Goal: Task Accomplishment & Management: Manage account settings

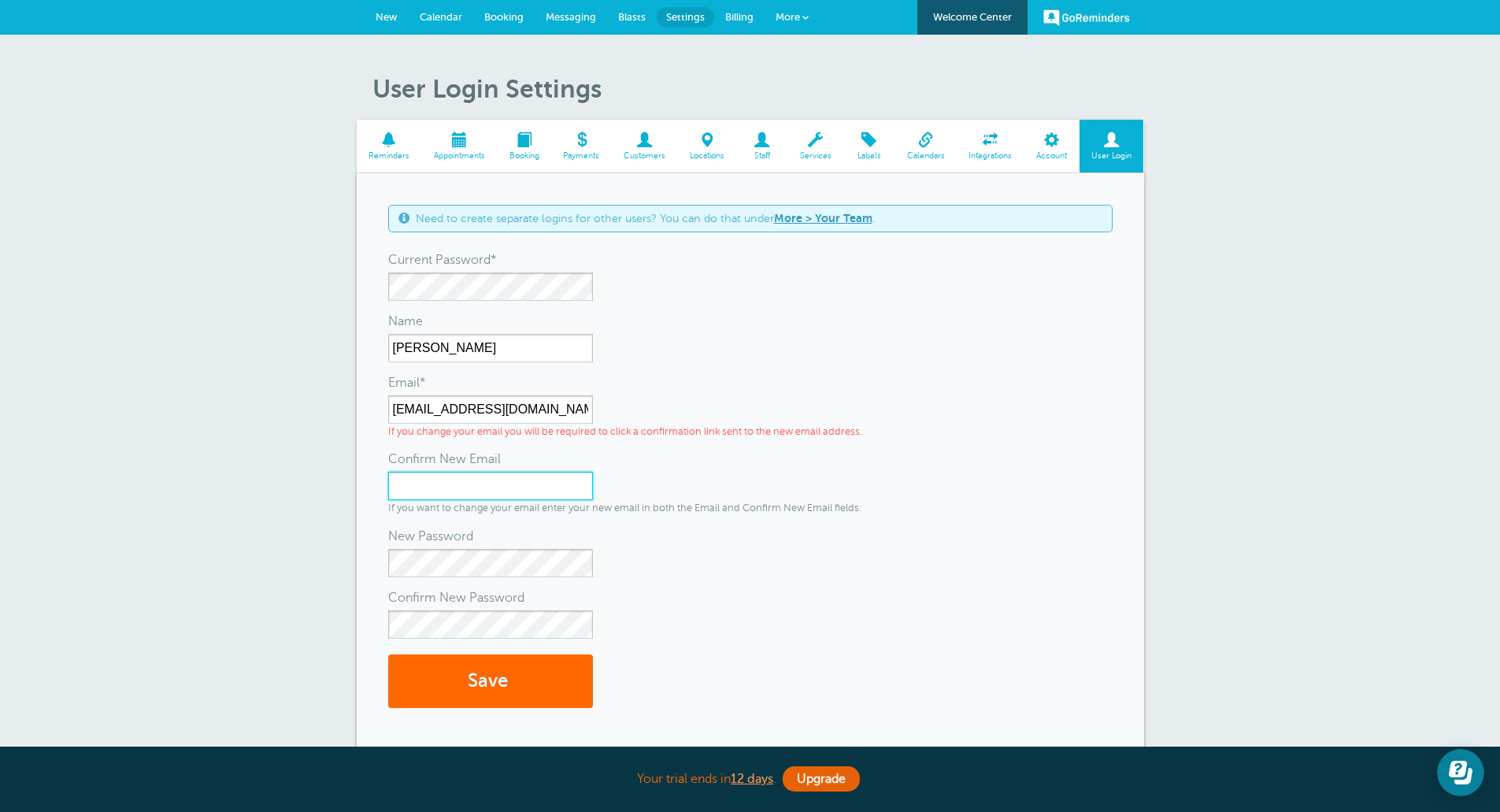
click at [519, 486] on input "Confirm New Email" at bounding box center [491, 485] width 204 height 29
type input "[EMAIL_ADDRESS][DOMAIN_NAME]"
click at [500, 639] on form "Need to create separate logins for other users? You can do that under More > Yo…" at bounding box center [750, 464] width 725 height 519
click at [492, 665] on button "Save" at bounding box center [491, 681] width 204 height 54
click at [514, 410] on input "sales@boardmanauto.com" at bounding box center [491, 409] width 204 height 29
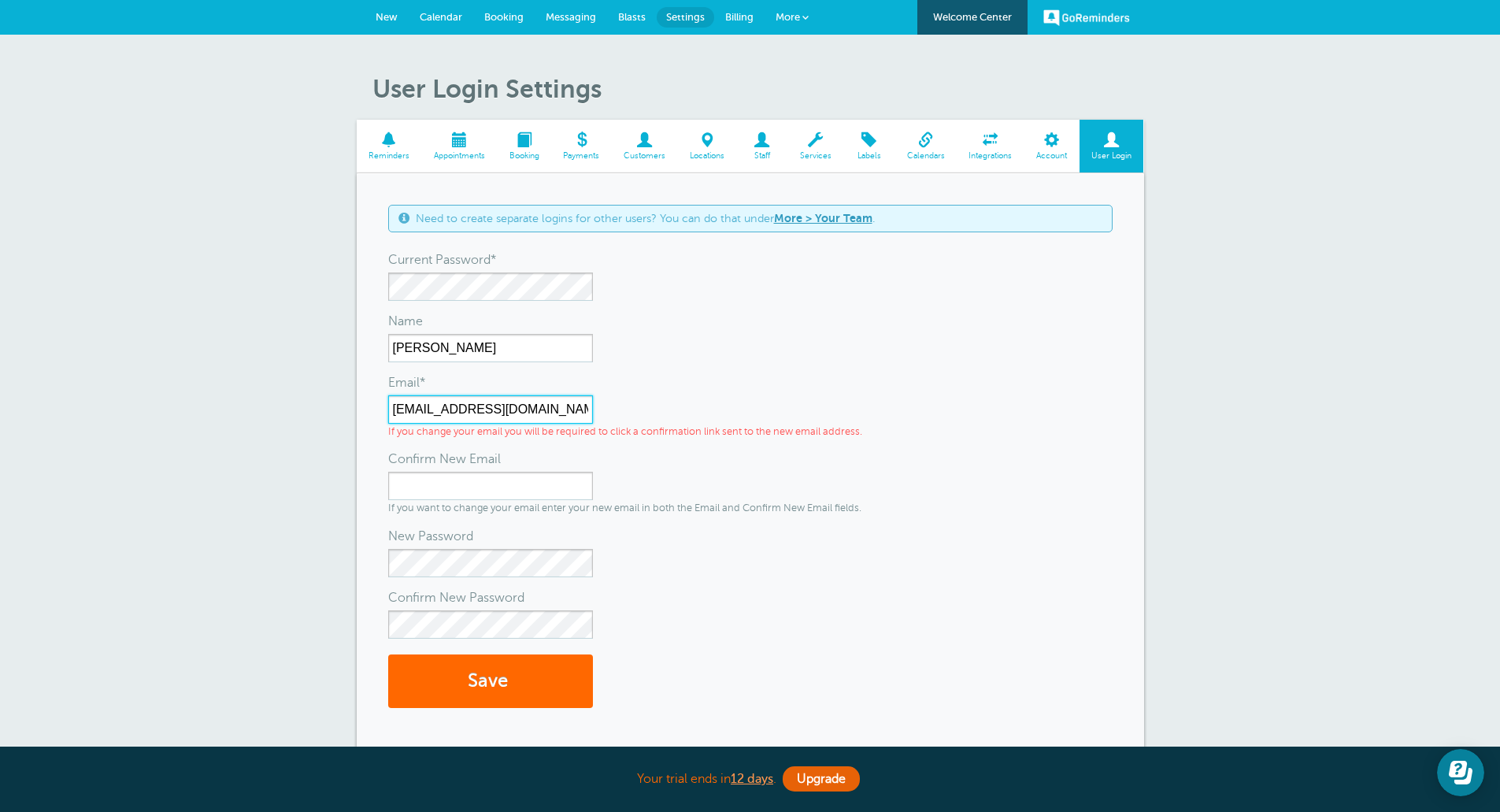
type input "[EMAIL_ADDRESS][DOMAIN_NAME]"
drag, startPoint x: 572, startPoint y: 408, endPoint x: 373, endPoint y: 398, distance: 199.3
click at [373, 398] on div "Need to create separate logins for other users? You can do that under More > Yo…" at bounding box center [750, 464] width 787 height 582
click at [438, 493] on input "Confirm New Email" at bounding box center [491, 485] width 204 height 29
paste input "[EMAIL_ADDRESS][DOMAIN_NAME]"
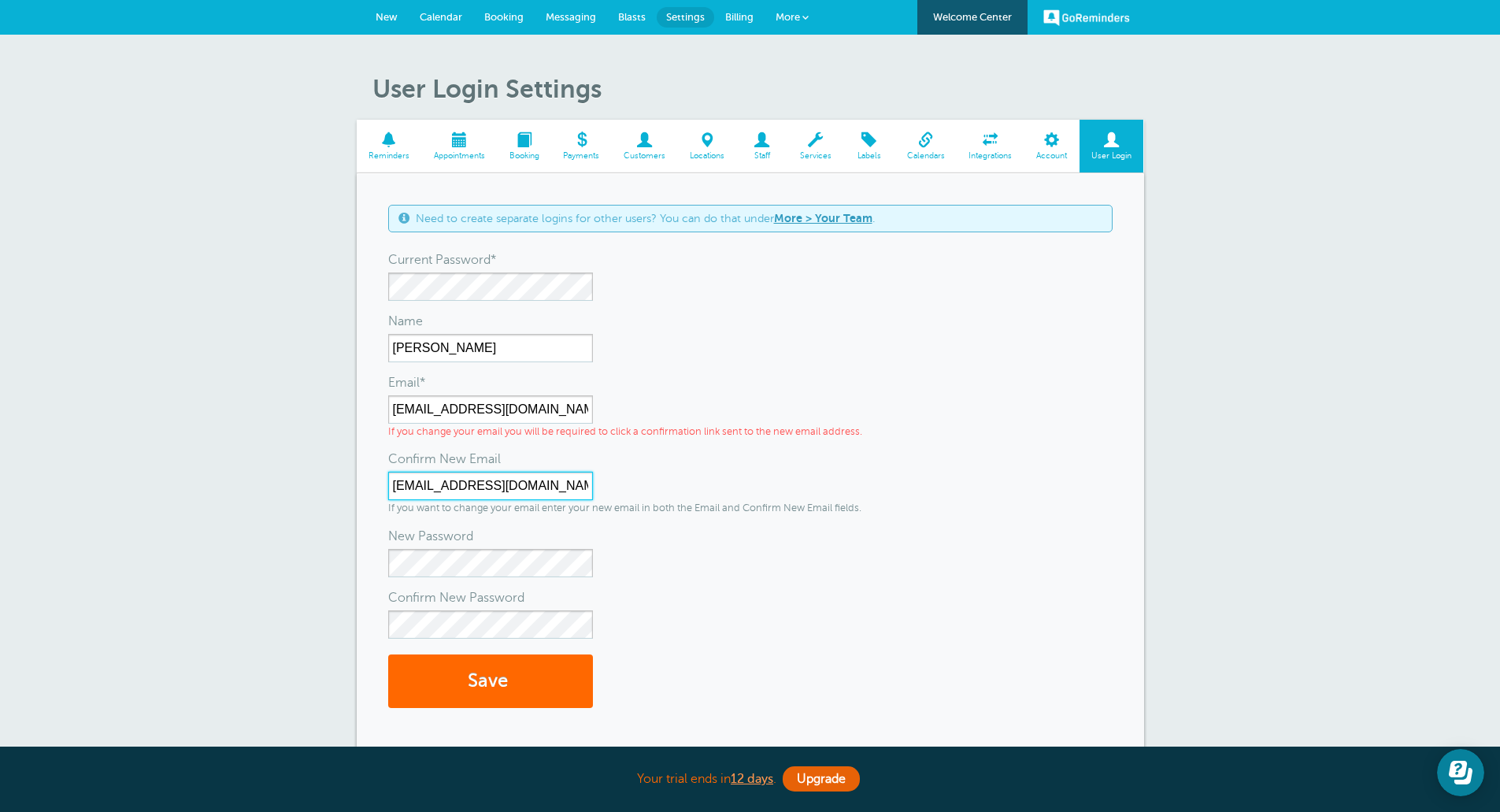
type input "[EMAIL_ADDRESS][DOMAIN_NAME]"
click at [448, 680] on button "Save" at bounding box center [491, 681] width 204 height 54
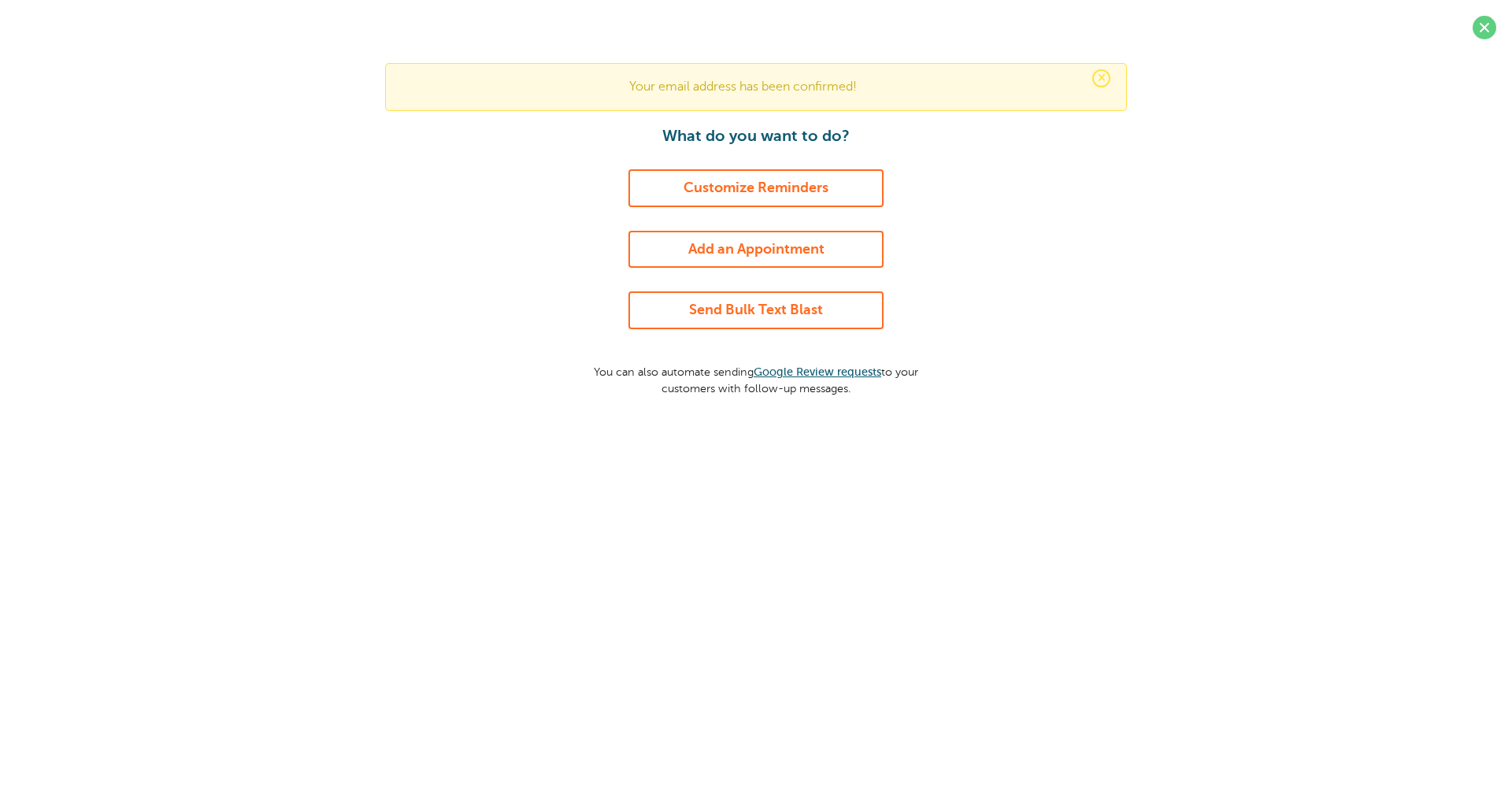
click at [782, 179] on link "Customize Reminders" at bounding box center [755, 188] width 255 height 38
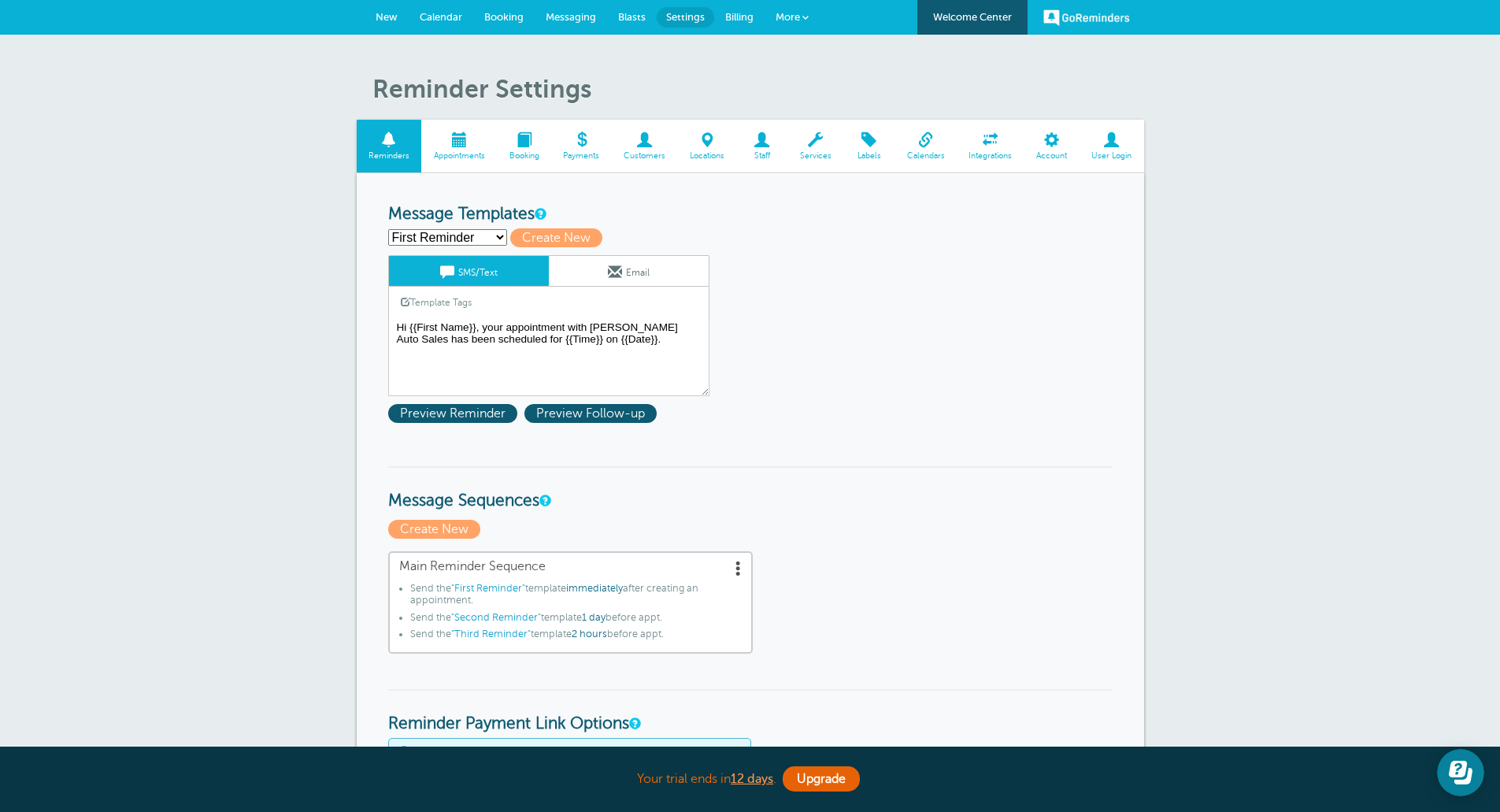
click at [457, 242] on select "First Reminder Second Reminder Third Reminder Create new..." at bounding box center [448, 238] width 119 height 17
select select "159898"
click at [389, 229] on select "First Reminder Second Reminder Third Reminder Create new..." at bounding box center [448, 238] width 119 height 17
type input "Second Reminder"
type textarea "Hi {{First Name}}, you have an appointment with [PERSON_NAME] Auto Sales at {{T…"
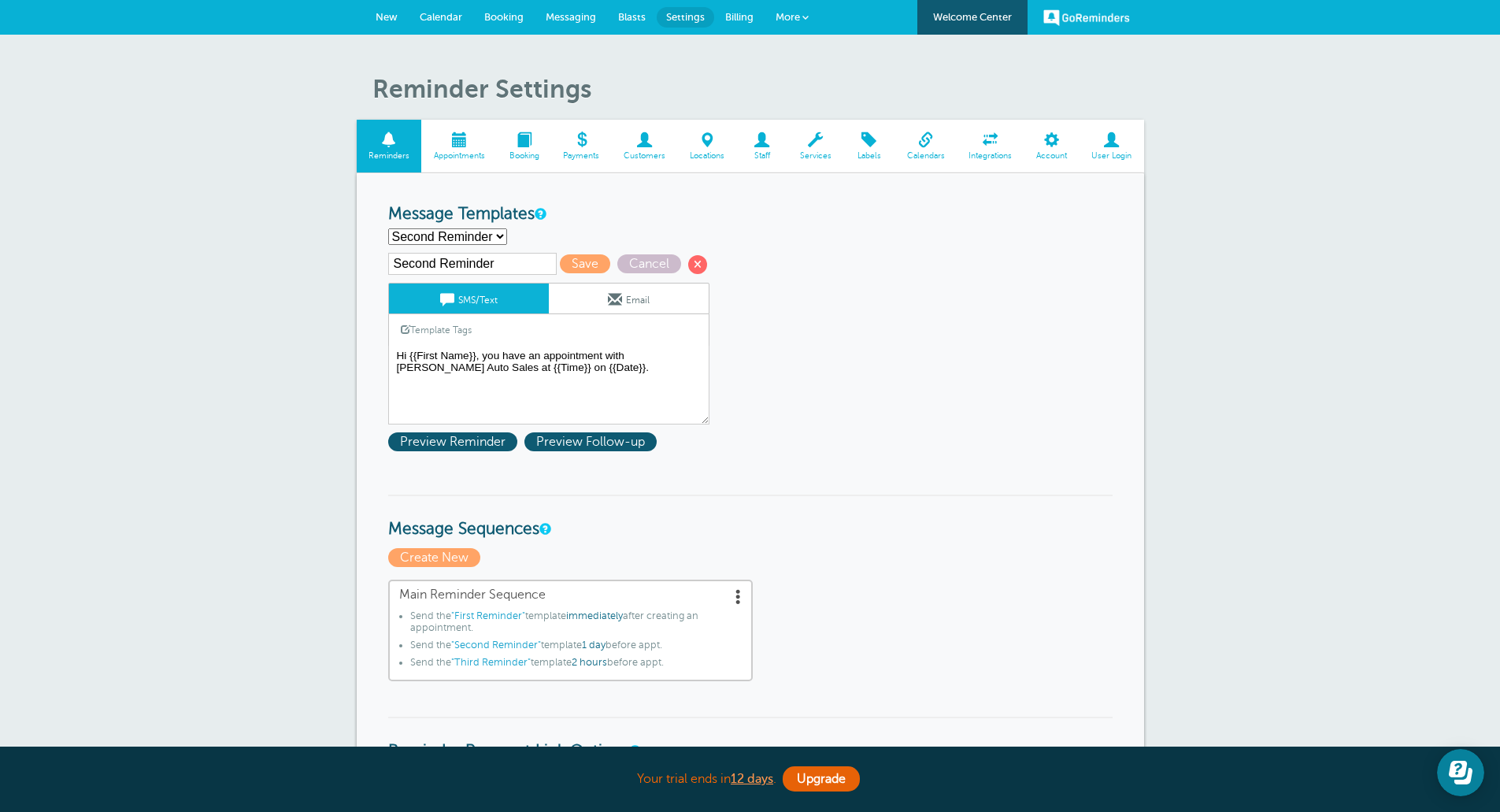
click at [487, 237] on select "First Reminder Second Reminder Third Reminder Create new..." at bounding box center [448, 237] width 119 height 17
select select "159899"
click at [389, 228] on select "First Reminder Second Reminder Third Reminder Create new..." at bounding box center [448, 237] width 119 height 17
type input "Third Reminder"
type textarea "Hi {{First Name}}, you have an appointment with [PERSON_NAME] Auto Sales [DATE]…"
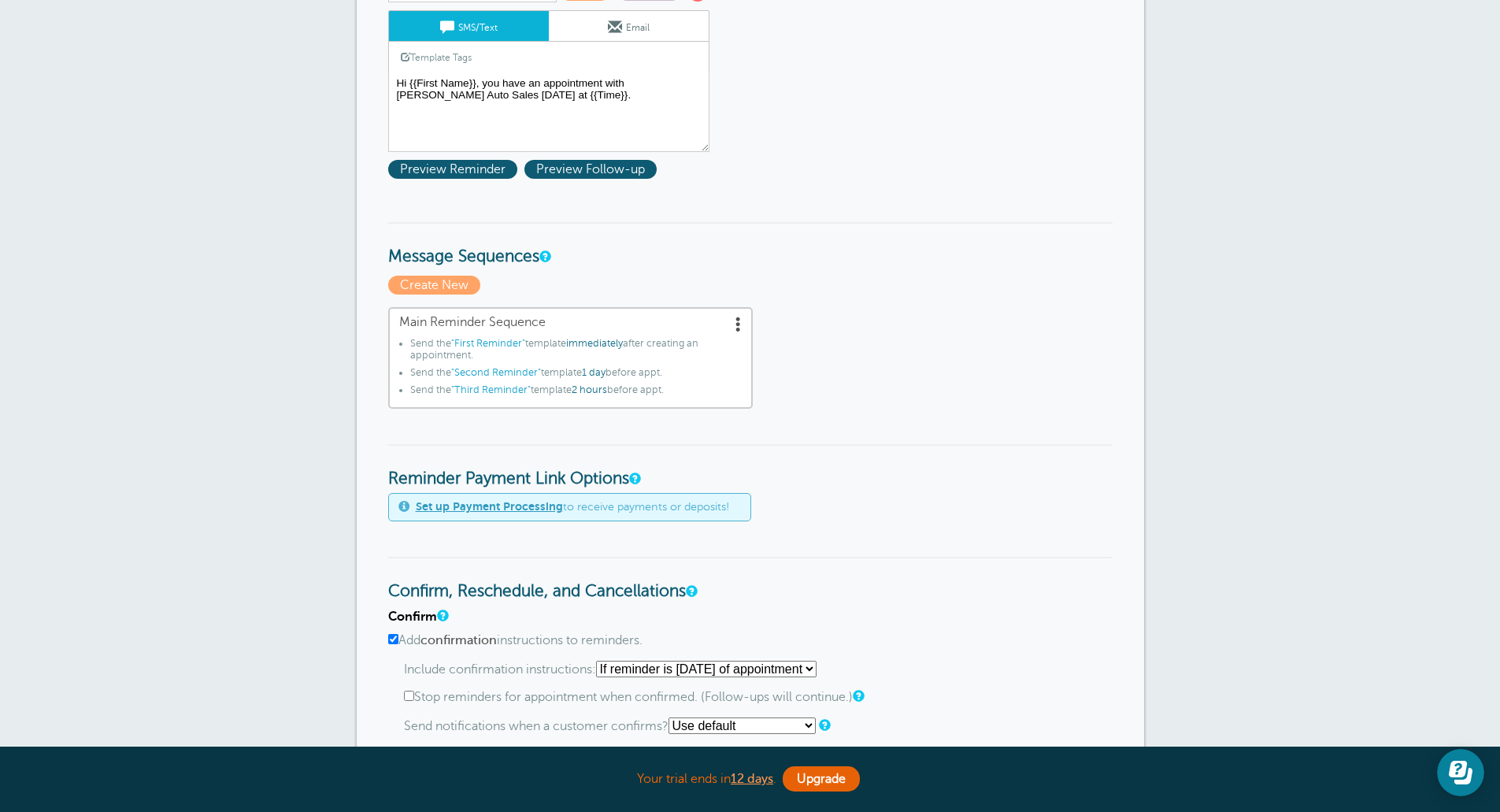
scroll to position [237, 0]
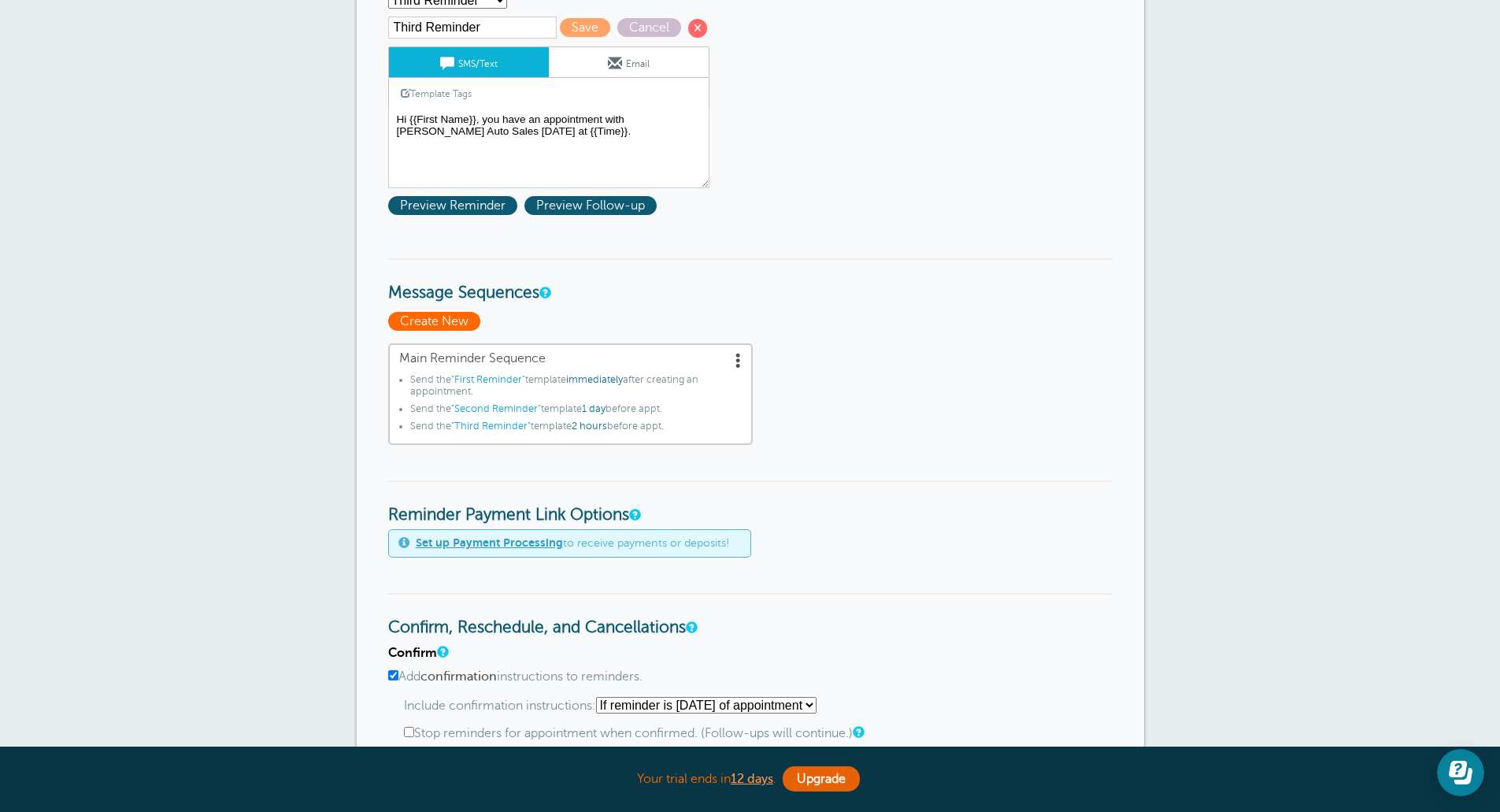
click at [472, 321] on span "Create New" at bounding box center [435, 321] width 92 height 19
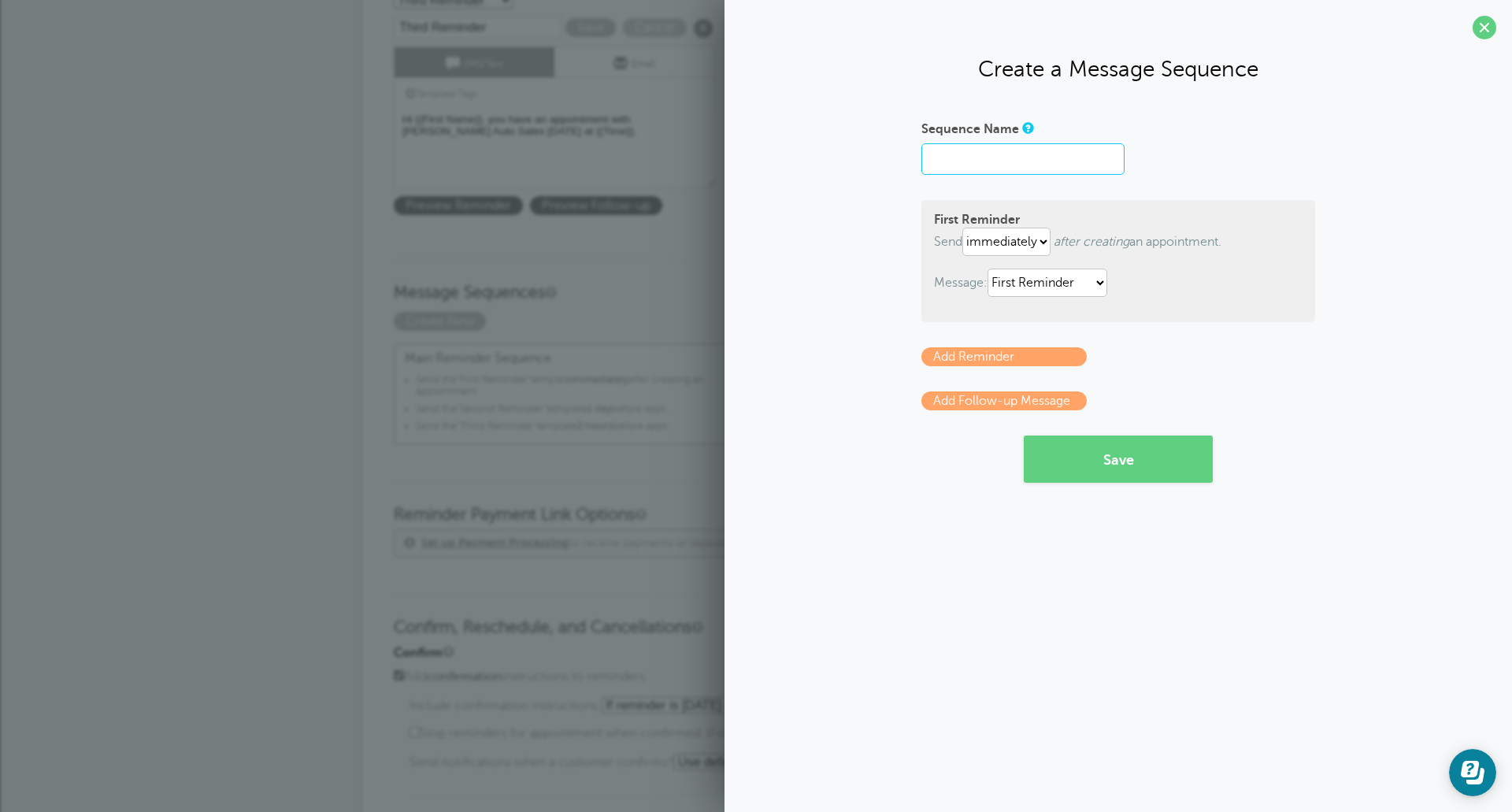
click at [960, 166] on input "Sequence Name" at bounding box center [1023, 159] width 204 height 31
click at [1041, 238] on select "immediately 1 2 3 4 5 6 7 8 9 10 11 12 13 14 15 16 17 18 19 20 21 22 23 24 25 2…" at bounding box center [1006, 241] width 88 height 29
click at [1048, 292] on select "First Reminder Second Reminder Third Reminder" at bounding box center [1047, 283] width 120 height 29
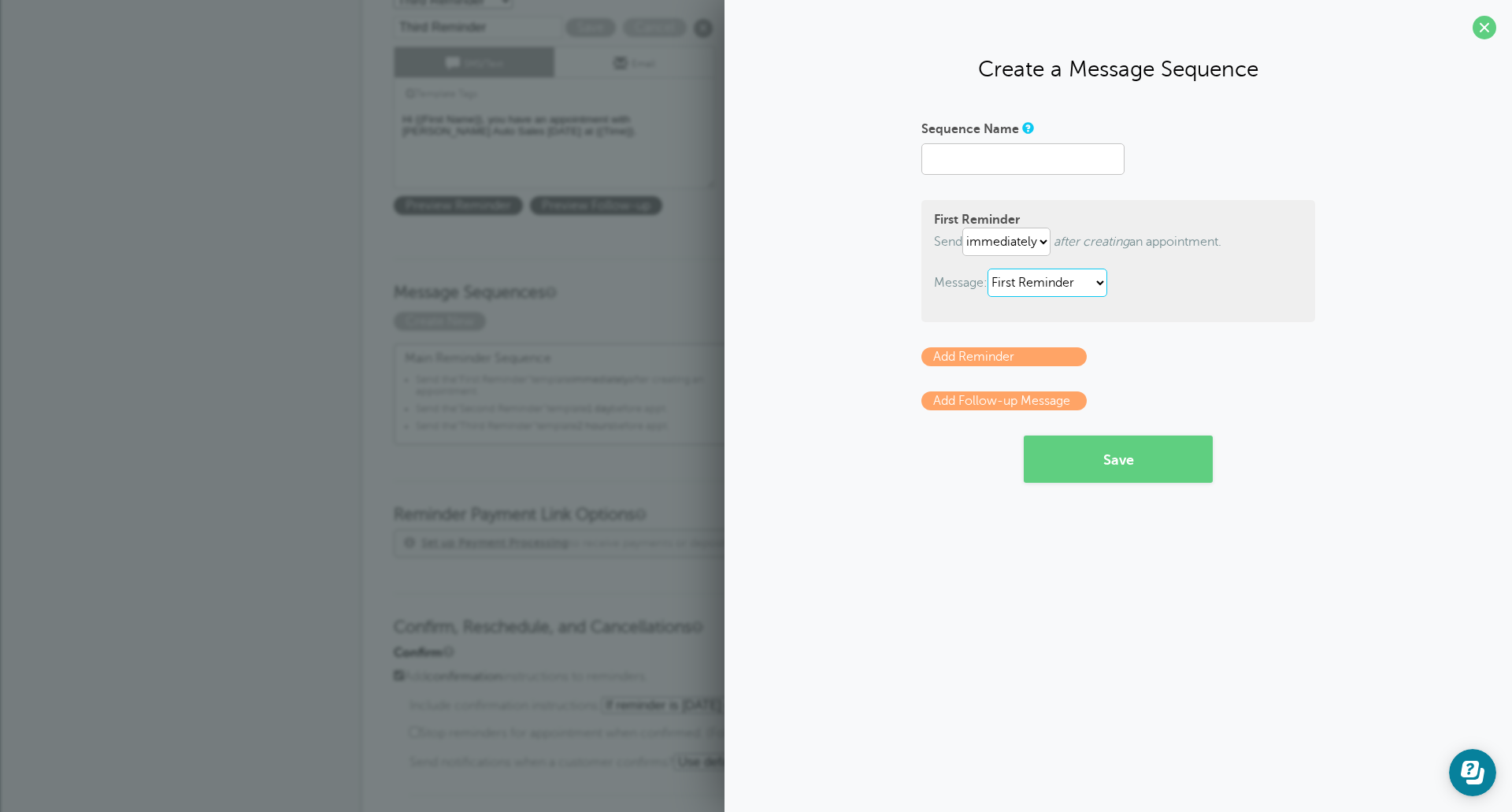
click at [1048, 292] on select "First Reminder Second Reminder Third Reminder" at bounding box center [1047, 283] width 120 height 29
click at [1024, 403] on link "Add Follow-up Message" at bounding box center [1005, 400] width 166 height 19
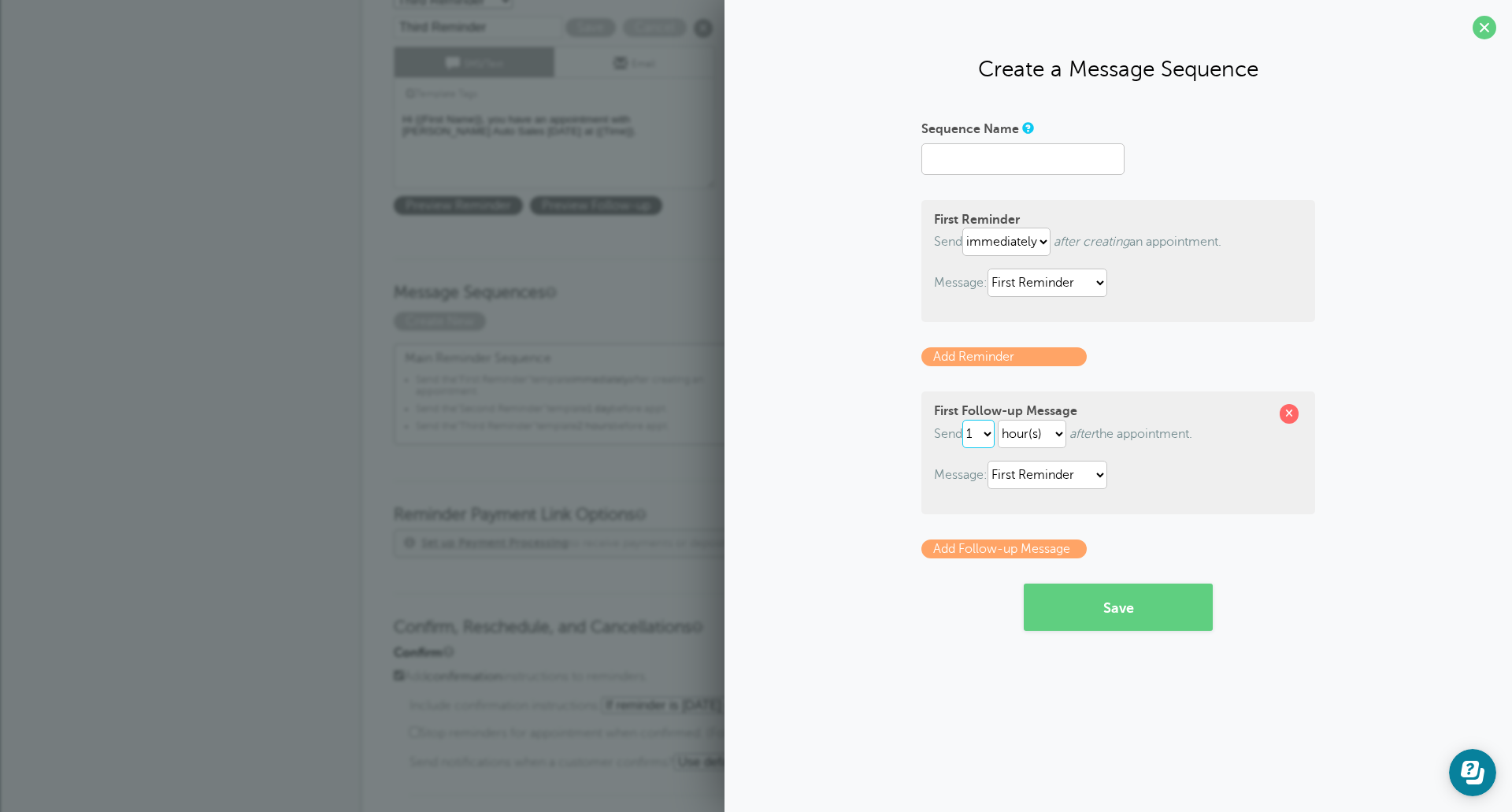
click at [994, 433] on select "1 2 3 4 5 6 7 8 9 10 11 12 13 14 15 16 17 18 19 20 21 22 23 24 25 26 27 28 29 30" at bounding box center [978, 434] width 32 height 29
click at [1042, 437] on select "hour(s) day(s) month(s)" at bounding box center [1032, 434] width 68 height 29
click at [1070, 379] on form "Sequence Name First Reminder Send immediately 1 2 3 4 5 6 7 8 9 10 11 12 13 14 …" at bounding box center [1119, 373] width 394 height 515
click at [1058, 473] on select "First Reminder Second Reminder Third Reminder" at bounding box center [1047, 474] width 120 height 29
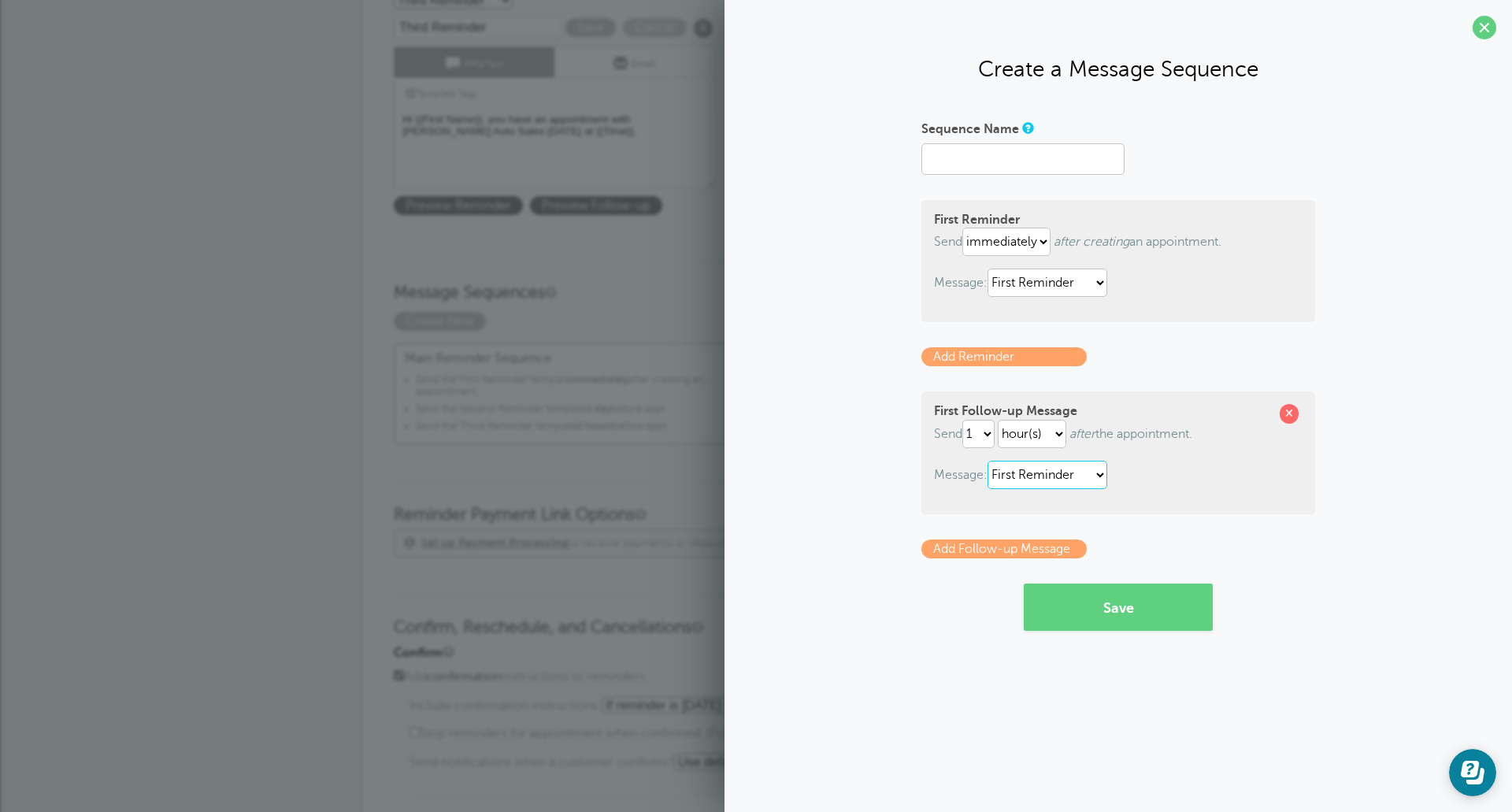
click at [1058, 473] on select "First Reminder Second Reminder Third Reminder" at bounding box center [1047, 474] width 120 height 29
click at [1484, 29] on span at bounding box center [1484, 28] width 24 height 24
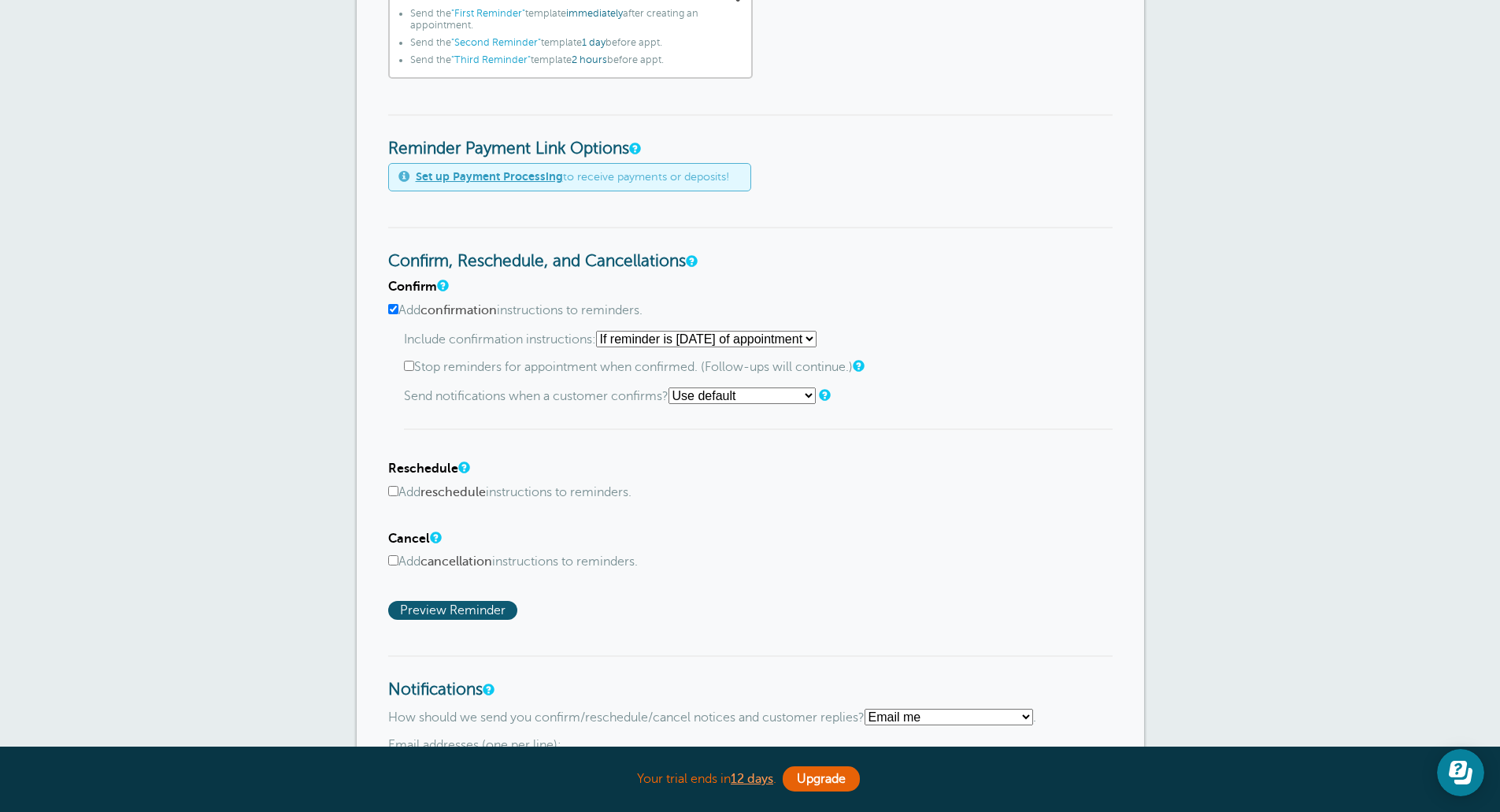
scroll to position [630, 0]
